Goal: Browse casually: Explore the website without a specific task or goal

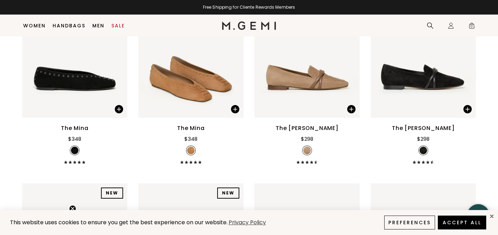
scroll to position [156, 0]
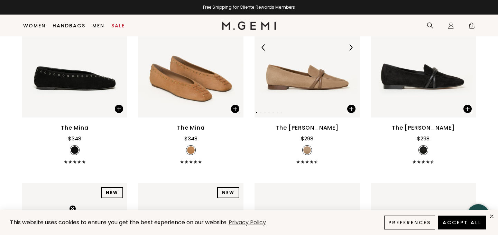
click at [308, 93] on img at bounding box center [307, 47] width 105 height 140
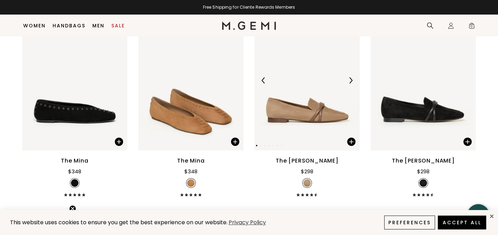
scroll to position [115, 0]
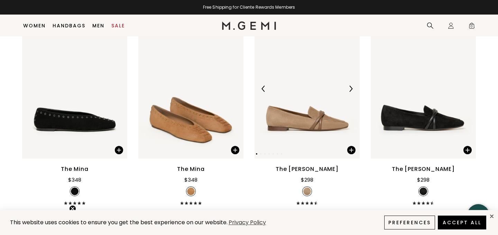
click at [307, 108] on img at bounding box center [307, 88] width 105 height 140
click at [349, 88] on img at bounding box center [351, 88] width 6 height 6
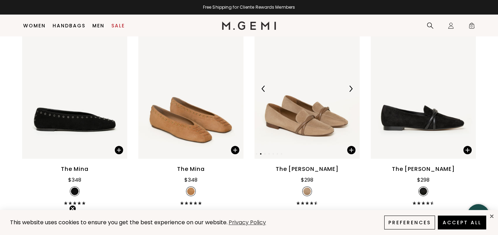
click at [349, 88] on img at bounding box center [351, 88] width 6 height 6
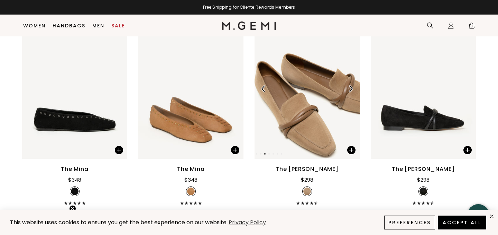
click at [349, 88] on img at bounding box center [351, 88] width 6 height 6
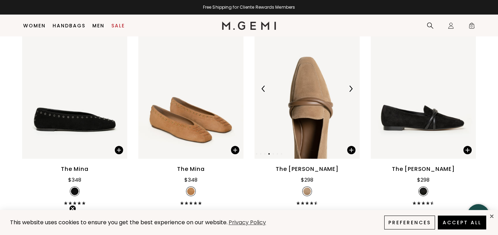
click at [349, 88] on img at bounding box center [351, 88] width 6 height 6
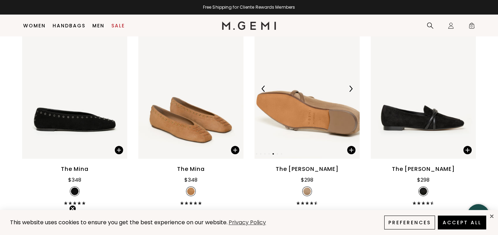
click at [349, 88] on img at bounding box center [351, 88] width 6 height 6
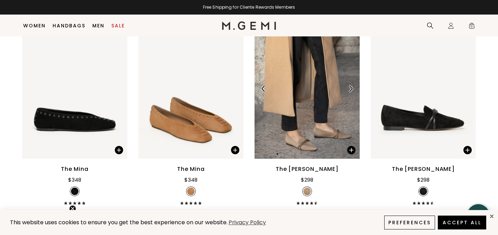
click at [349, 88] on img at bounding box center [351, 88] width 6 height 6
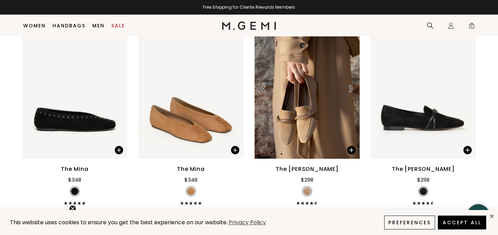
click at [349, 88] on img at bounding box center [351, 88] width 6 height 6
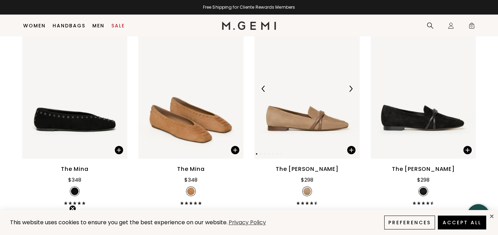
click at [349, 88] on img at bounding box center [351, 88] width 6 height 6
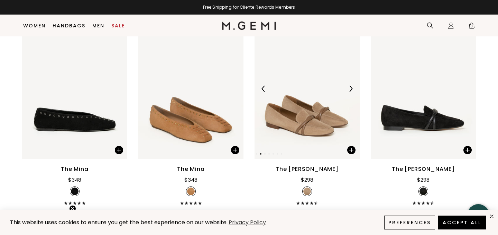
click at [349, 88] on img at bounding box center [351, 88] width 6 height 6
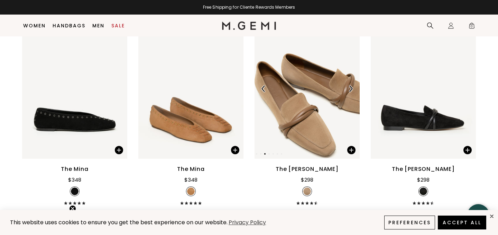
click at [349, 88] on img at bounding box center [351, 88] width 6 height 6
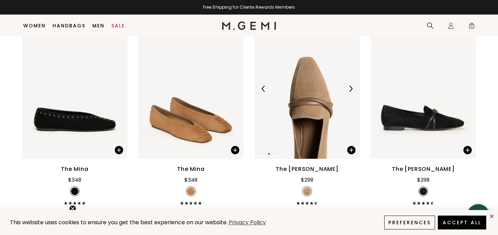
click at [349, 88] on img at bounding box center [351, 88] width 6 height 6
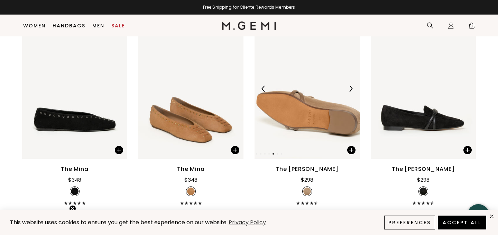
click at [349, 88] on img at bounding box center [351, 88] width 6 height 6
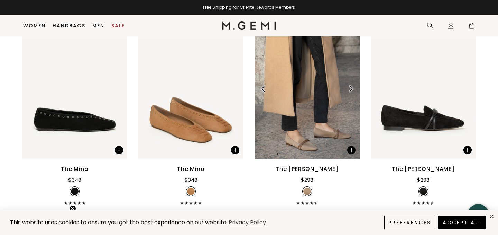
click at [349, 88] on img at bounding box center [351, 88] width 6 height 6
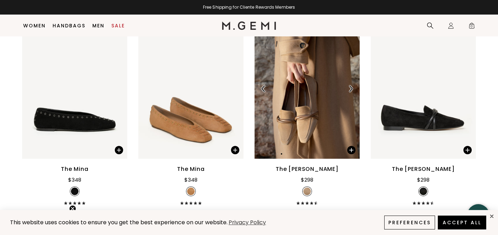
click at [349, 88] on img at bounding box center [351, 88] width 6 height 6
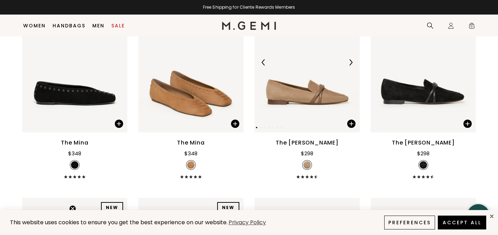
scroll to position [144, 0]
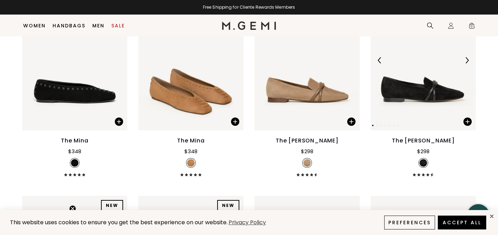
click at [465, 61] on img at bounding box center [467, 60] width 6 height 6
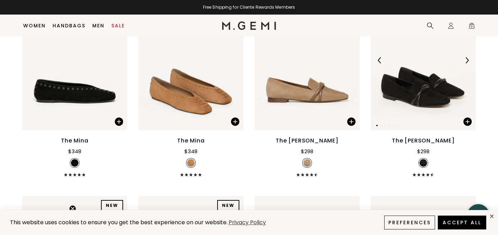
click at [465, 61] on img at bounding box center [467, 60] width 6 height 6
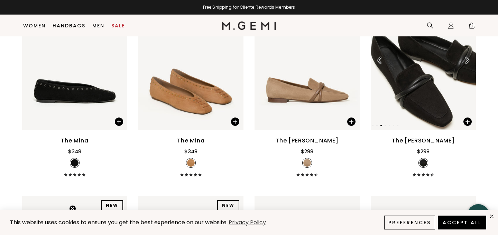
click at [465, 61] on img at bounding box center [467, 60] width 6 height 6
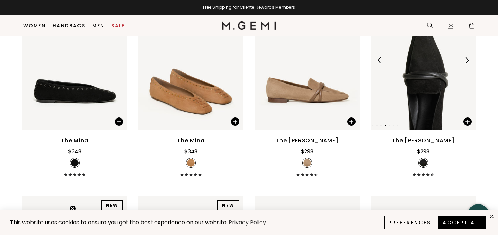
click at [465, 61] on img at bounding box center [467, 60] width 6 height 6
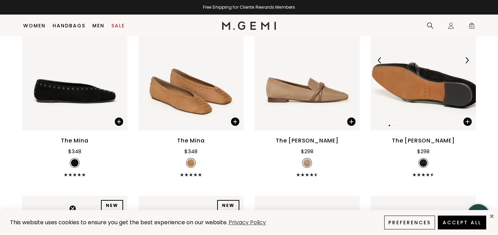
click at [465, 61] on img at bounding box center [467, 60] width 6 height 6
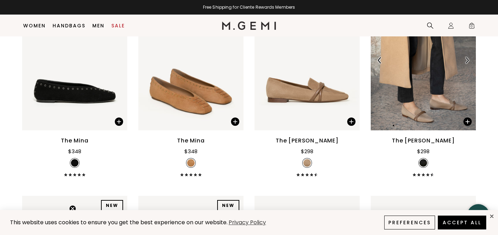
click at [465, 61] on img at bounding box center [467, 60] width 6 height 6
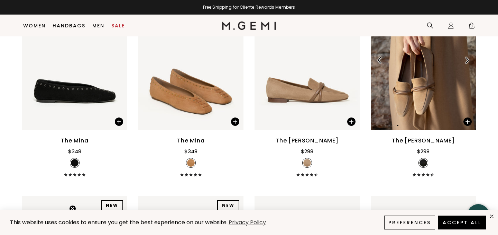
click at [465, 61] on img at bounding box center [467, 60] width 6 height 6
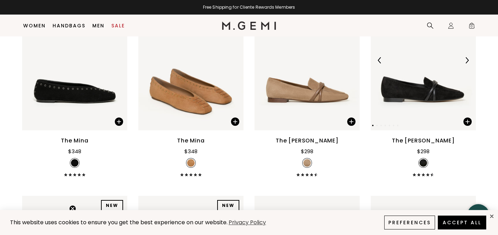
click at [465, 61] on img at bounding box center [467, 60] width 6 height 6
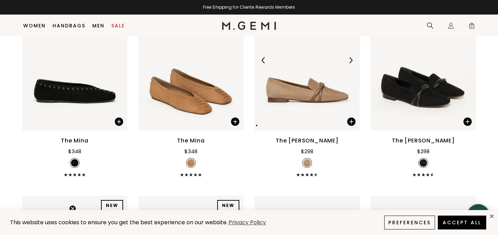
click at [346, 61] on div at bounding box center [350, 60] width 11 height 11
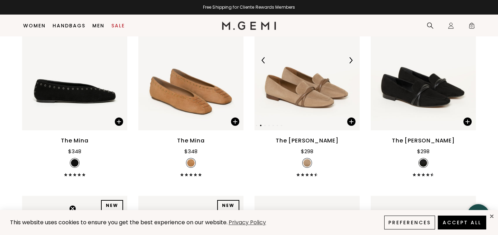
click at [289, 109] on img at bounding box center [307, 60] width 105 height 140
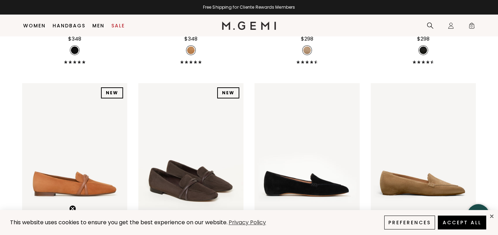
scroll to position [252, 0]
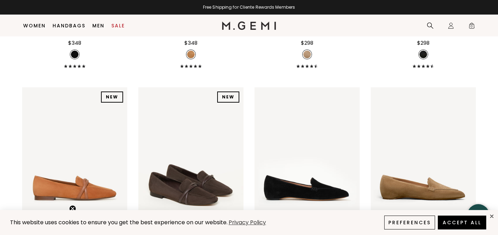
click at [308, 55] on img at bounding box center [307, 55] width 8 height 8
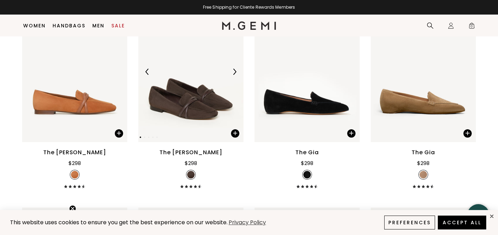
scroll to position [345, 0]
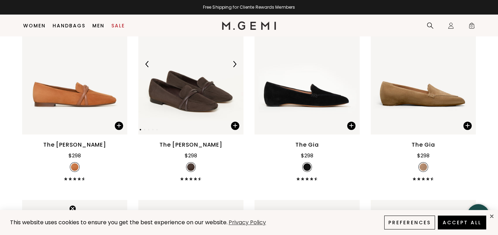
click at [198, 100] on img at bounding box center [190, 64] width 105 height 140
click at [300, 98] on img at bounding box center [307, 64] width 105 height 140
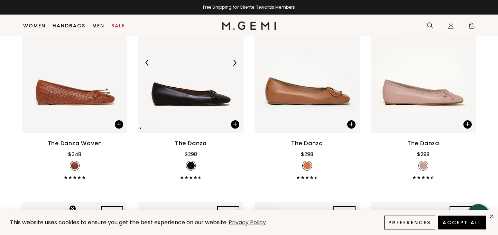
scroll to position [964, 0]
click at [72, 94] on img at bounding box center [74, 62] width 105 height 140
click at [119, 62] on img at bounding box center [118, 63] width 6 height 6
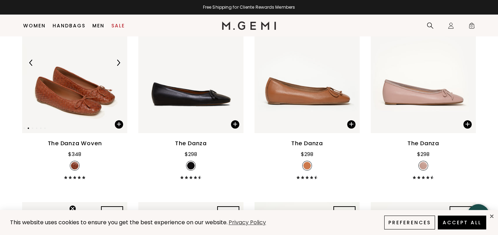
click at [119, 62] on img at bounding box center [118, 63] width 6 height 6
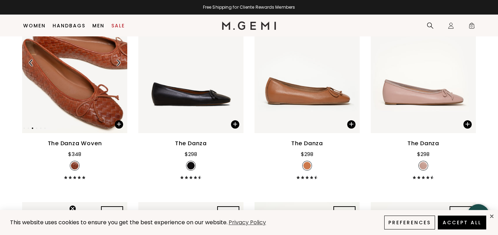
click at [119, 62] on img at bounding box center [118, 63] width 6 height 6
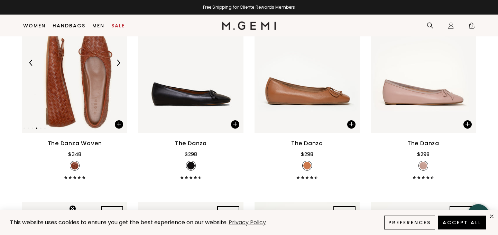
click at [119, 62] on img at bounding box center [118, 63] width 6 height 6
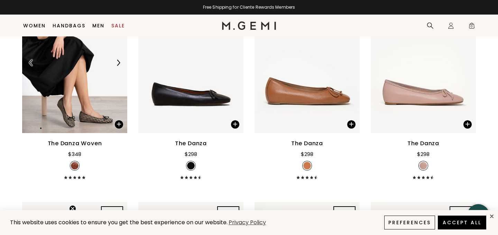
click at [119, 62] on img at bounding box center [118, 63] width 6 height 6
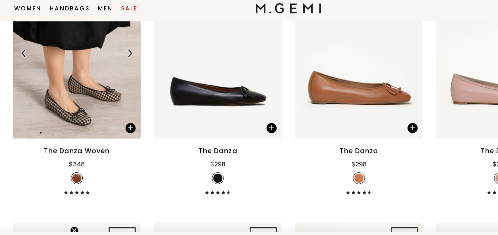
click at [120, 62] on img at bounding box center [118, 63] width 6 height 6
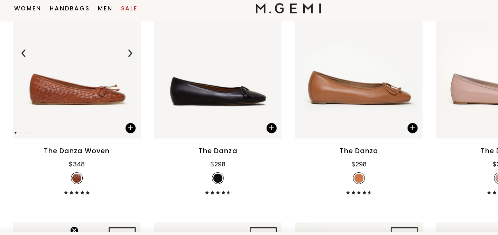
click at [119, 62] on img at bounding box center [118, 63] width 6 height 6
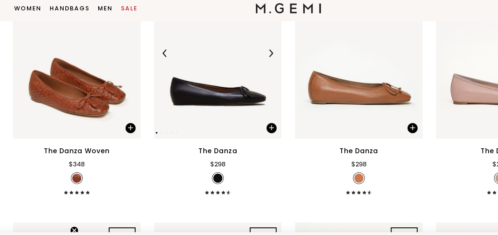
click at [234, 63] on img at bounding box center [234, 63] width 6 height 6
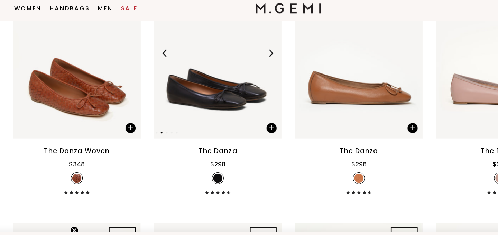
click at [234, 63] on img at bounding box center [234, 63] width 6 height 6
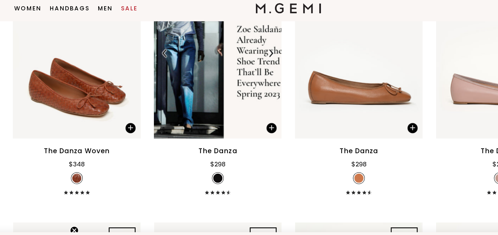
click at [236, 64] on img at bounding box center [234, 63] width 6 height 6
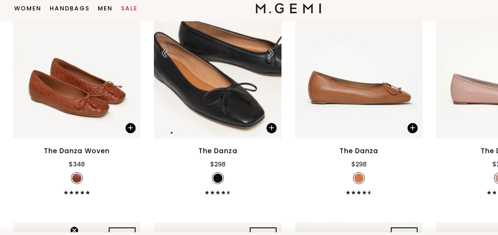
click at [236, 64] on img at bounding box center [234, 63] width 6 height 6
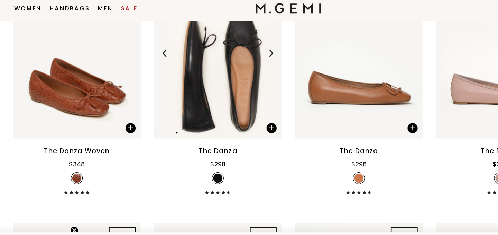
click at [236, 64] on img at bounding box center [234, 63] width 6 height 6
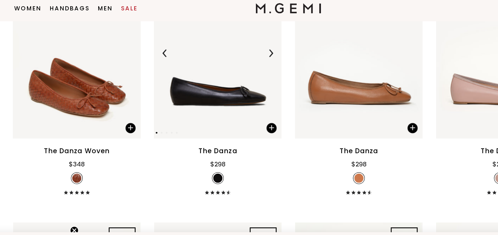
click at [236, 64] on img at bounding box center [234, 63] width 6 height 6
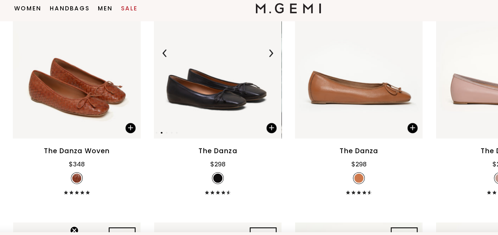
click at [236, 64] on img at bounding box center [234, 63] width 6 height 6
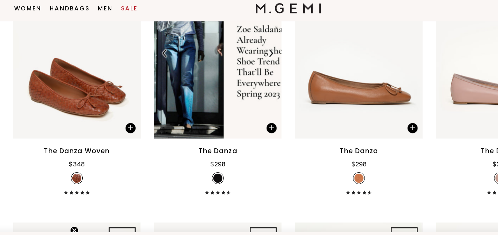
click at [236, 64] on img at bounding box center [234, 63] width 6 height 6
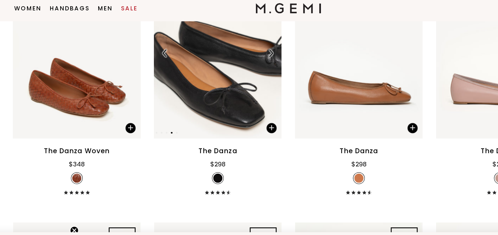
click at [236, 64] on img at bounding box center [234, 63] width 6 height 6
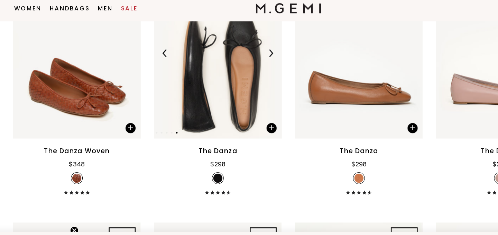
click at [236, 64] on img at bounding box center [234, 63] width 6 height 6
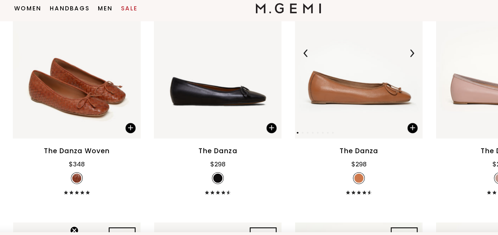
click at [350, 62] on img at bounding box center [351, 63] width 6 height 6
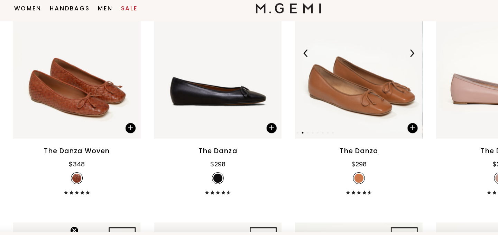
click at [350, 62] on img at bounding box center [351, 63] width 6 height 6
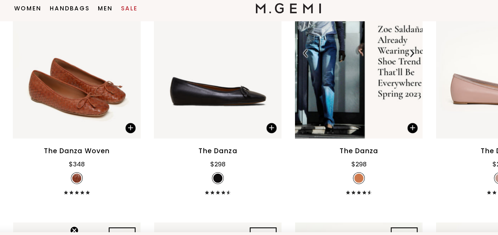
click at [350, 62] on img at bounding box center [351, 63] width 6 height 6
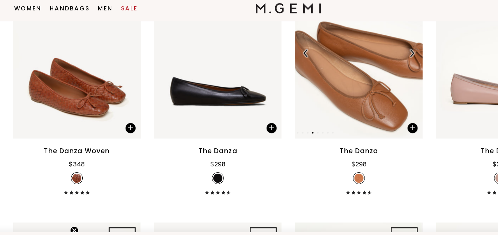
click at [350, 62] on img at bounding box center [351, 63] width 6 height 6
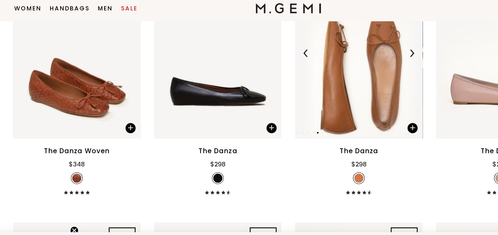
click at [350, 62] on img at bounding box center [351, 63] width 6 height 6
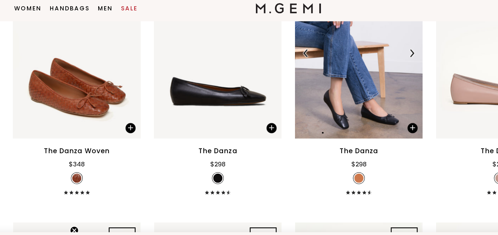
click at [350, 62] on img at bounding box center [351, 63] width 6 height 6
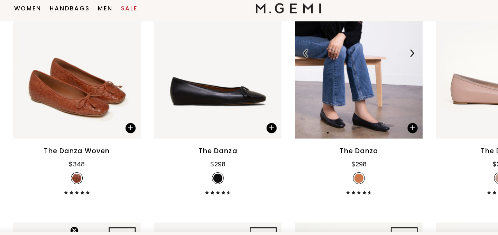
click at [350, 62] on img at bounding box center [351, 63] width 6 height 6
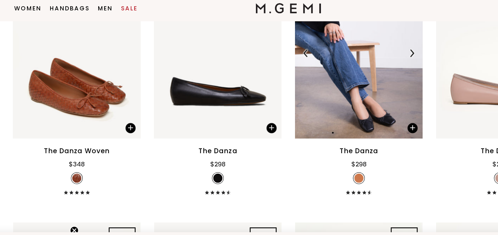
click at [350, 62] on img at bounding box center [351, 63] width 6 height 6
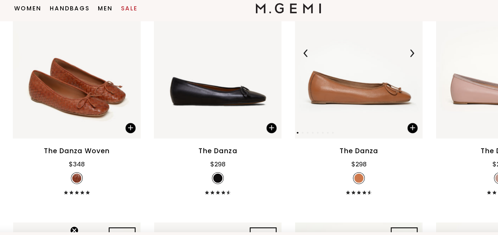
click at [350, 62] on img at bounding box center [351, 63] width 6 height 6
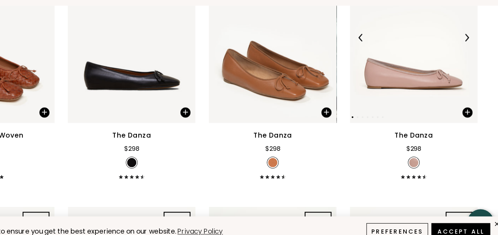
click at [466, 60] on img at bounding box center [467, 63] width 6 height 6
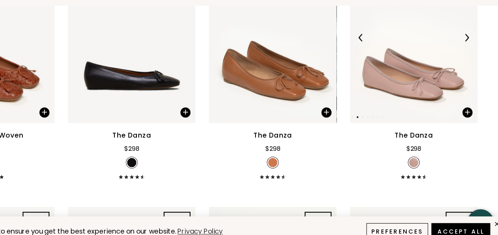
click at [466, 60] on img at bounding box center [467, 63] width 6 height 6
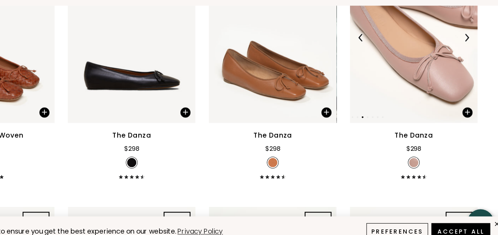
click at [466, 60] on img at bounding box center [467, 63] width 6 height 6
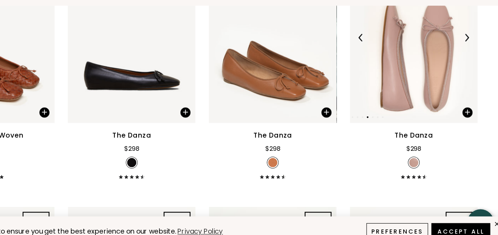
click at [466, 60] on img at bounding box center [467, 63] width 6 height 6
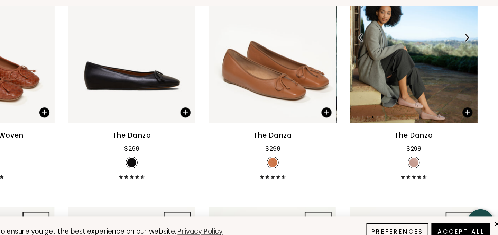
click at [466, 60] on img at bounding box center [467, 63] width 6 height 6
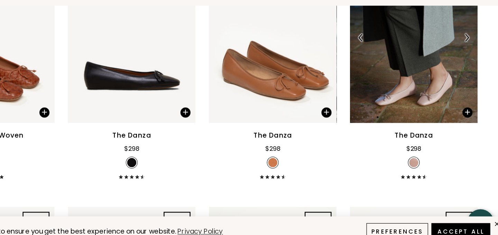
click at [466, 60] on img at bounding box center [467, 63] width 6 height 6
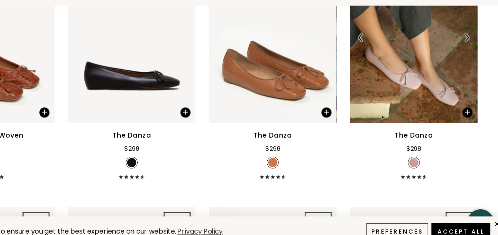
click at [466, 60] on img at bounding box center [467, 63] width 6 height 6
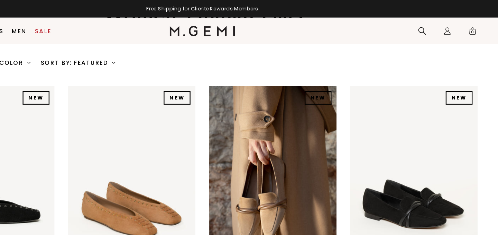
scroll to position [0, 0]
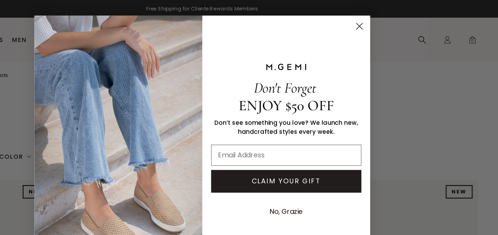
click at [378, 21] on icon "Close dialog" at bounding box center [378, 21] width 5 height 5
